Goal: Communication & Community: Answer question/provide support

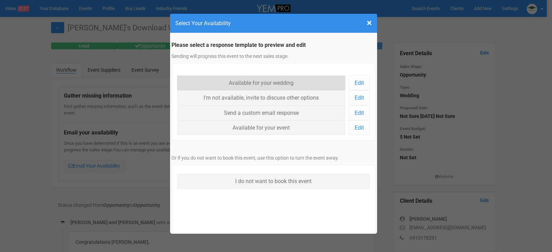
click at [231, 82] on link "Available for your wedding" at bounding box center [261, 83] width 169 height 15
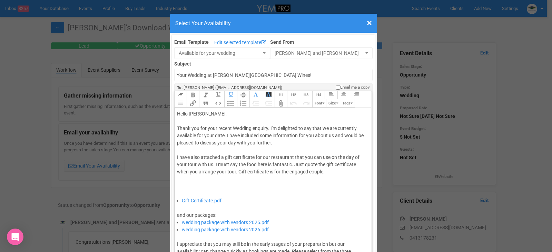
click at [223, 136] on div "Thank you for your recent Wedding enquiry. I'm delighted to say that we are cur…" at bounding box center [272, 161] width 190 height 72
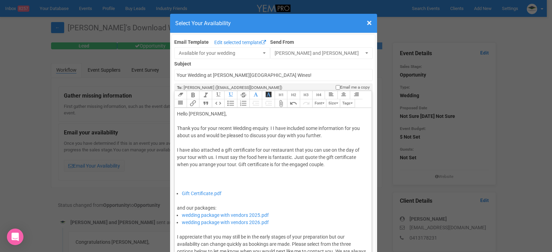
type trix-editor "<div>Hello [PERSON_NAME],&nbsp;</div><div><br></div><div>Thank you for your rec…"
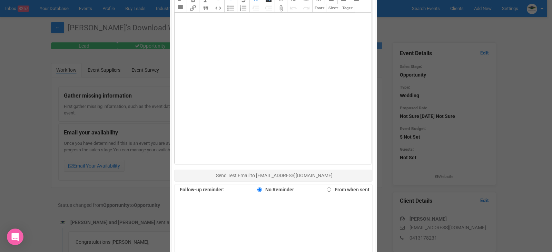
scroll to position [475, 0]
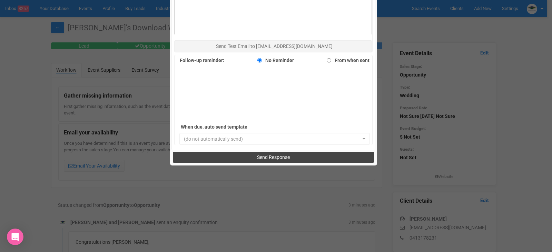
click at [260, 156] on span "Send Response" at bounding box center [273, 158] width 33 height 6
